Goal: Task Accomplishment & Management: Manage account settings

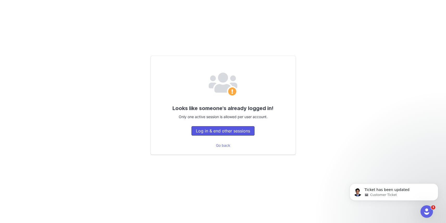
click at [233, 134] on button "Log in & end other sessions" at bounding box center [222, 130] width 63 height 9
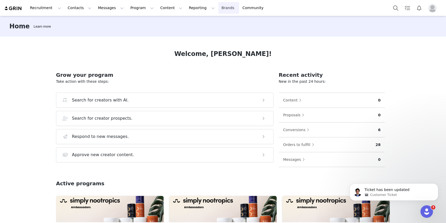
click at [218, 9] on link "Brands Brands" at bounding box center [228, 8] width 21 height 12
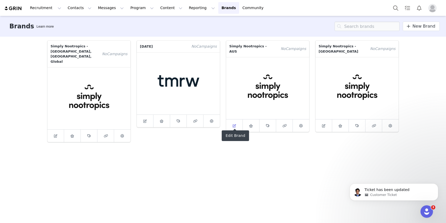
click at [235, 124] on icon at bounding box center [233, 125] width 3 height 3
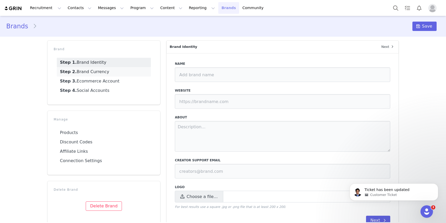
type input "Simply Nootropics - AUS"
type input "https://simplynootropics.com.au"
type textarea "Simply Nootropics is a brand redefining wellness with science-backed supplement…"
type input "hello@simplynootropics.com"
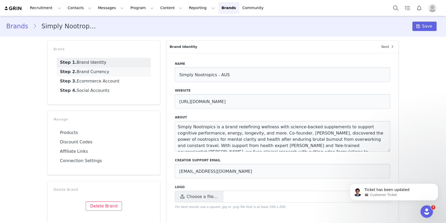
click at [68, 74] on link "Step 2. Brand Currency" at bounding box center [104, 71] width 94 height 9
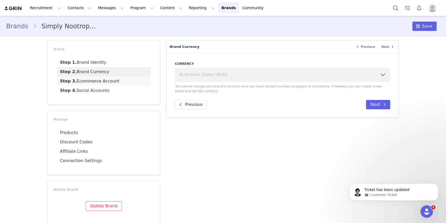
click at [95, 82] on link "Step 3. Ecommerce Account" at bounding box center [104, 81] width 94 height 9
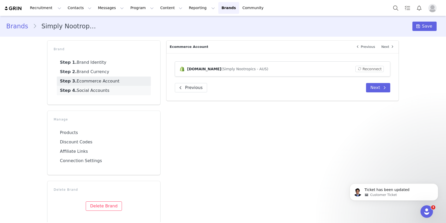
click at [93, 91] on link "Step 4. Social Accounts" at bounding box center [104, 90] width 94 height 9
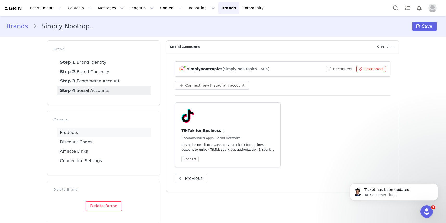
click at [86, 134] on link "Products" at bounding box center [104, 132] width 94 height 9
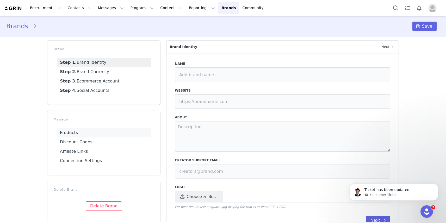
type input "Simply Nootropics - AUS"
type input "https://simplynootropics.com.au"
type textarea "Simply Nootropics is a brand redefining wellness with science-backed supplement…"
type input "hello@simplynootropics.com"
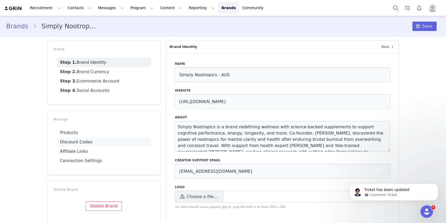
click at [78, 144] on link "Discount Codes" at bounding box center [104, 141] width 94 height 9
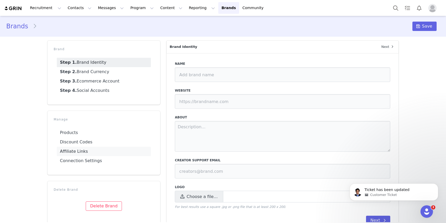
type input "Simply Nootropics - AUS"
type input "https://simplynootropics.com.au"
type textarea "Simply Nootropics is a brand redefining wellness with science-backed supplement…"
type input "hello@simplynootropics.com"
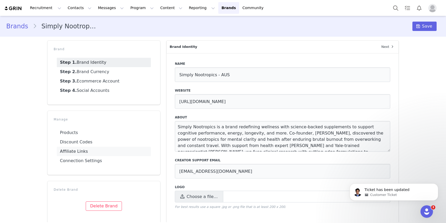
click at [75, 152] on link "Affiliate Links" at bounding box center [104, 151] width 94 height 9
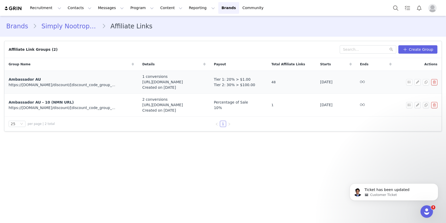
drag, startPoint x: 253, startPoint y: 79, endPoint x: 213, endPoint y: 79, distance: 39.6
click at [213, 79] on td "Tier 1: 20% > $1.00 Tier 2: 30% > $100.00" at bounding box center [239, 82] width 58 height 23
click at [232, 79] on span "Tier 1: 20% > $1.00" at bounding box center [232, 79] width 37 height 5
click at [231, 79] on span "Tier 1: 20% > $1.00" at bounding box center [232, 79] width 37 height 5
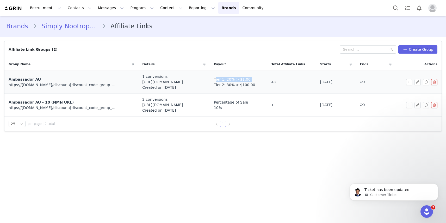
click at [231, 79] on span "Tier 1: 20% > $1.00" at bounding box center [232, 79] width 37 height 5
click at [236, 80] on span "Tier 1: 20% > $1.00" at bounding box center [232, 79] width 37 height 5
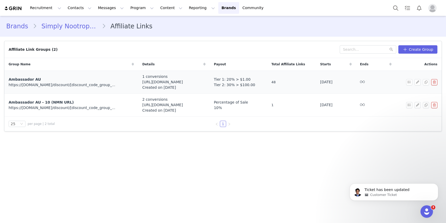
click at [234, 86] on span "Tier 2: 30% > $100.00" at bounding box center [234, 84] width 41 height 5
click at [238, 79] on span "Tier 1: 20% > $1.00" at bounding box center [232, 79] width 37 height 5
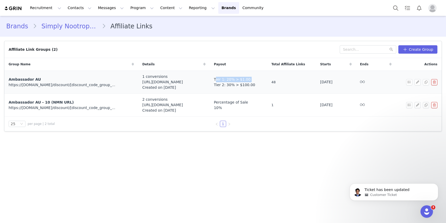
click at [238, 79] on span "Tier 1: 20% > $1.00" at bounding box center [232, 79] width 37 height 5
click at [235, 85] on span "Tier 2: 30% > $100.00" at bounding box center [234, 84] width 41 height 5
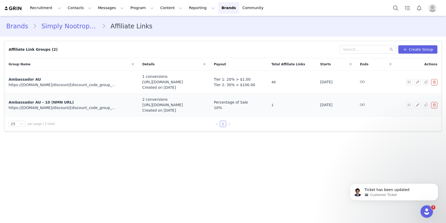
click at [231, 109] on div "10%" at bounding box center [238, 107] width 49 height 5
click at [51, 12] on button "Recruitment Recruitment" at bounding box center [45, 8] width 37 height 12
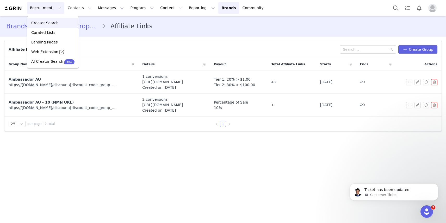
click at [48, 25] on p "Creator Search" at bounding box center [44, 22] width 27 height 5
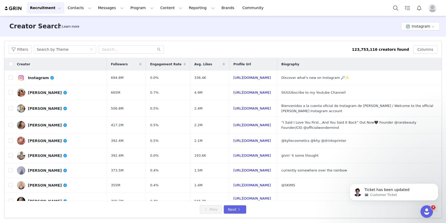
click at [46, 7] on button "Recruitment Recruitment" at bounding box center [45, 8] width 37 height 12
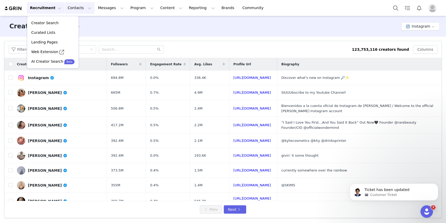
click at [71, 11] on button "Contacts Contacts" at bounding box center [80, 8] width 30 height 12
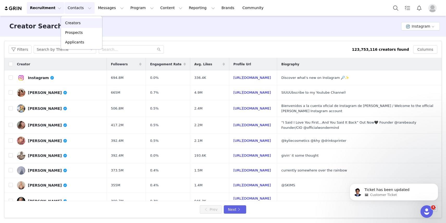
click at [78, 23] on p "Creators" at bounding box center [73, 22] width 16 height 5
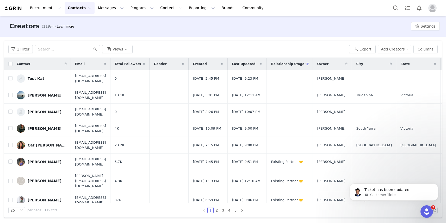
click at [80, 12] on button "Contacts Contacts" at bounding box center [80, 8] width 30 height 12
click at [104, 8] on button "Messages Messages" at bounding box center [111, 8] width 32 height 12
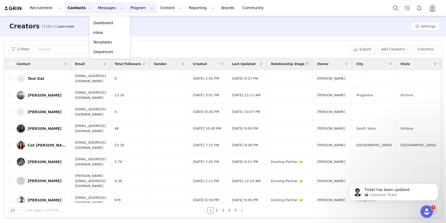
click at [132, 9] on button "Program Program" at bounding box center [142, 8] width 30 height 12
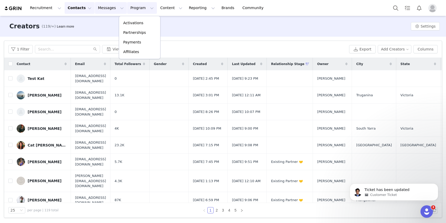
click at [103, 12] on button "Messages Messages" at bounding box center [111, 8] width 32 height 12
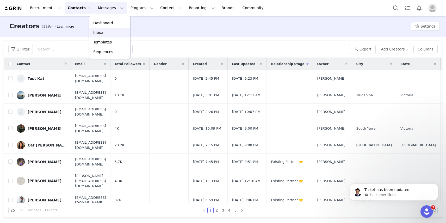
click at [104, 32] on div "Inbox" at bounding box center [109, 32] width 35 height 5
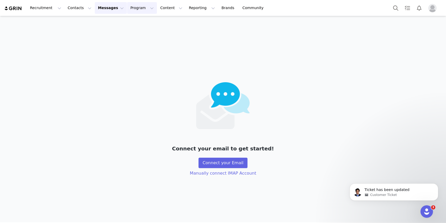
click at [129, 13] on button "Program Program" at bounding box center [142, 8] width 30 height 12
click at [122, 138] on div "Connect your email to get started! Connect your Email Manually connect IMAP Acc…" at bounding box center [223, 119] width 446 height 206
click at [162, 8] on button "Content Content" at bounding box center [171, 8] width 28 height 12
click at [135, 10] on button "Program Program" at bounding box center [142, 8] width 30 height 12
click at [188, 23] on div "Connect your email to get started! Connect your Email Manually connect IMAP Acc…" at bounding box center [223, 119] width 446 height 206
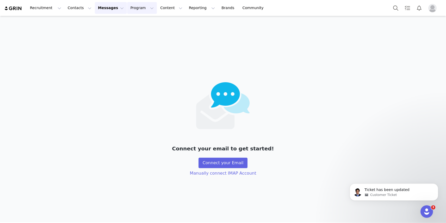
click at [128, 7] on button "Program Program" at bounding box center [142, 8] width 30 height 12
click at [181, 23] on div "Connect your email to get started! Connect your Email Manually connect IMAP Acc…" at bounding box center [223, 119] width 446 height 206
click at [132, 9] on button "Program Program" at bounding box center [142, 8] width 30 height 12
click at [138, 22] on p "Activations" at bounding box center [133, 22] width 20 height 5
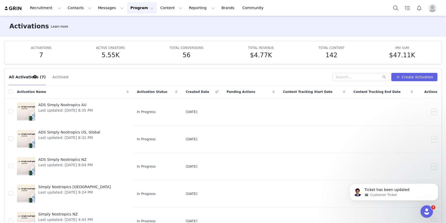
click at [135, 12] on button "Program Program" at bounding box center [142, 8] width 30 height 12
click at [96, 68] on article "All Activations (7) Archived Create Activation Activation Name Activation Statu…" at bounding box center [222, 156] width 437 height 177
click at [134, 6] on button "Program Program" at bounding box center [142, 8] width 30 height 12
click at [159, 8] on button "Content Content" at bounding box center [171, 8] width 28 height 12
click at [165, 23] on p "Creator Content" at bounding box center [164, 22] width 29 height 5
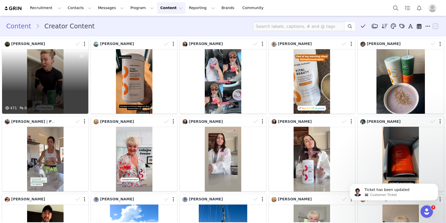
click at [56, 76] on div "471 0" at bounding box center [45, 81] width 86 height 65
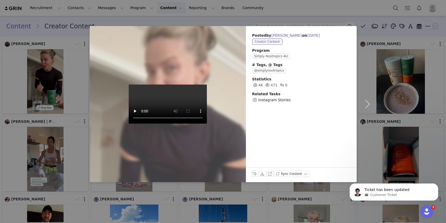
click at [237, 144] on div at bounding box center [168, 104] width 172 height 172
click at [384, 68] on div "Posted by Liz Andor on Sep 27, 2025 Creator Content Program Simply Nootropics A…" at bounding box center [223, 111] width 446 height 223
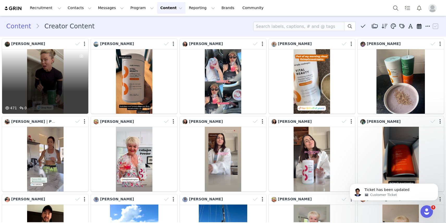
click at [22, 46] on div "Liz Andor" at bounding box center [25, 44] width 40 height 6
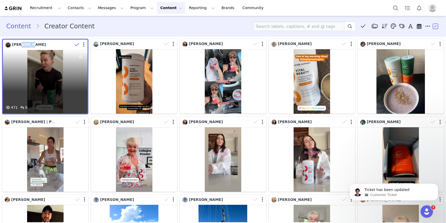
click at [22, 46] on span "Liz Andor" at bounding box center [29, 44] width 34 height 4
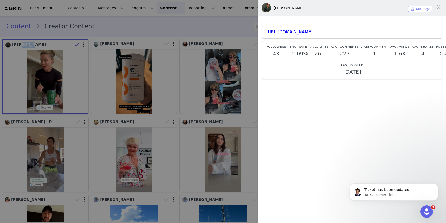
click at [421, 7] on button "Manage" at bounding box center [420, 9] width 24 height 6
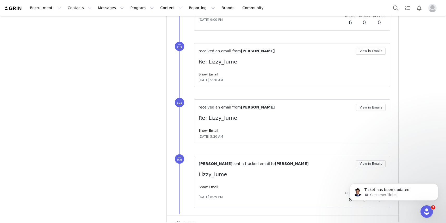
scroll to position [566, 0]
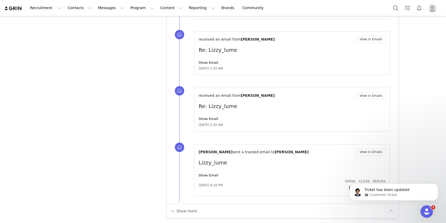
click at [211, 178] on div "Carina de Lemos sent a tracked email to Liz Andor View in Emails Lizzy_lume Sho…" at bounding box center [291, 170] width 187 height 43
click at [212, 176] on link "Show Email" at bounding box center [208, 175] width 20 height 4
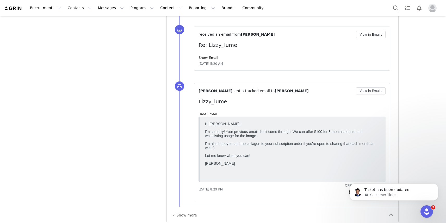
scroll to position [632, 0]
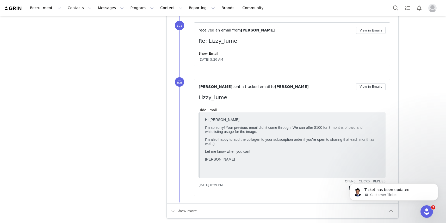
click at [269, 142] on p "I'm also happy to add the collagen to your subscription order if you're open to…" at bounding box center [292, 141] width 175 height 8
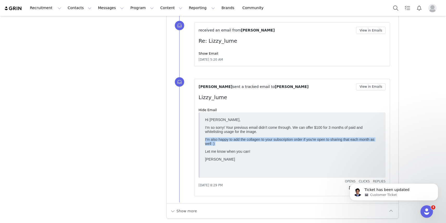
click at [269, 142] on p "I'm also happy to add the collagen to your subscription order if you're open to…" at bounding box center [292, 141] width 175 height 8
click at [281, 142] on p "I'm also happy to add the collagen to your subscription order if you're open to…" at bounding box center [292, 141] width 175 height 8
drag, startPoint x: 205, startPoint y: 138, endPoint x: 247, endPoint y: 141, distance: 42.3
click at [248, 141] on p "I'm also happy to add the collagen to your subscription order if you're open to…" at bounding box center [292, 141] width 175 height 8
click at [247, 141] on p "I'm also happy to add the collagen to your subscription order if you're open to…" at bounding box center [292, 141] width 175 height 8
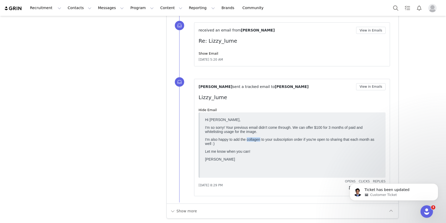
click at [247, 141] on p "I'm also happy to add the collagen to your subscription order if you're open to…" at bounding box center [292, 141] width 175 height 8
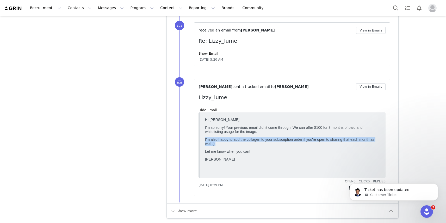
click at [247, 141] on p "I'm also happy to add the collagen to your subscription order if you're open to…" at bounding box center [292, 141] width 175 height 8
click at [259, 140] on p "I'm also happy to add the collagen to your subscription order if you're open to…" at bounding box center [292, 141] width 175 height 8
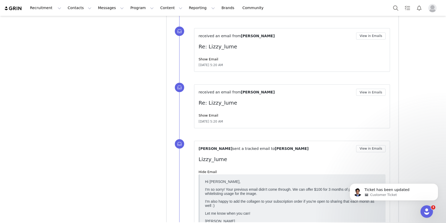
scroll to position [568, 0]
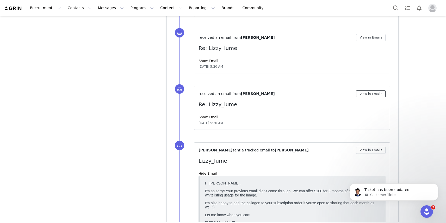
click at [364, 92] on button "View in Emails" at bounding box center [370, 93] width 29 height 7
